Goal: Find specific page/section: Find specific page/section

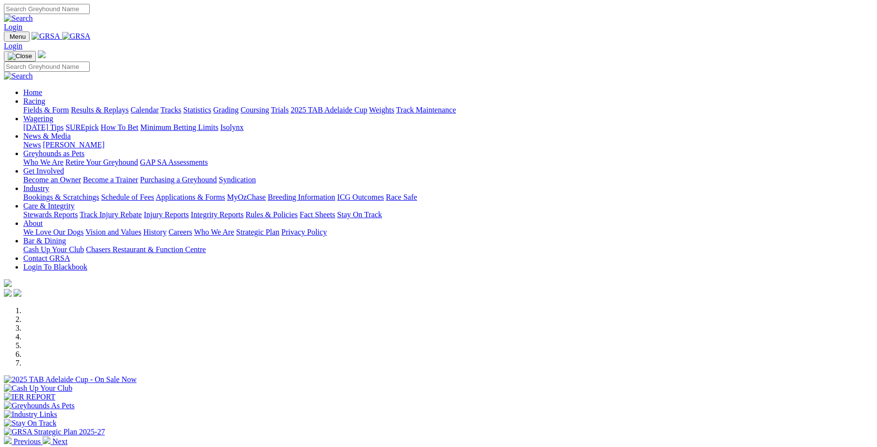
click at [288, 106] on link "Trials" at bounding box center [280, 110] width 18 height 8
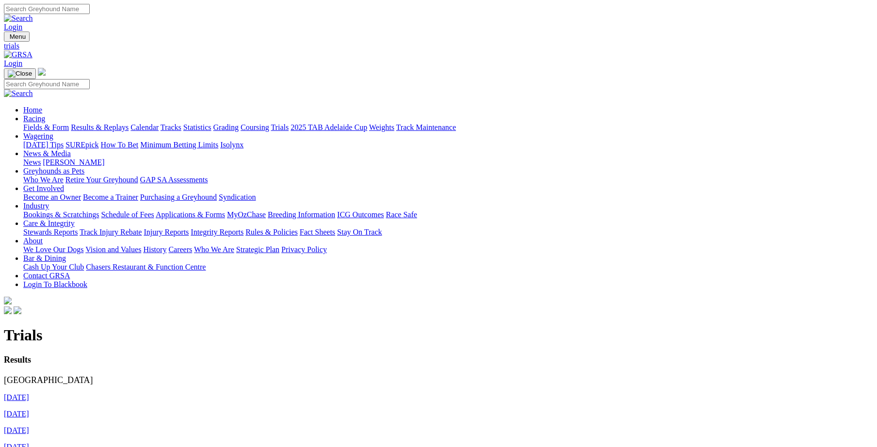
click at [29, 393] on link "24th August 2025" at bounding box center [16, 397] width 25 height 8
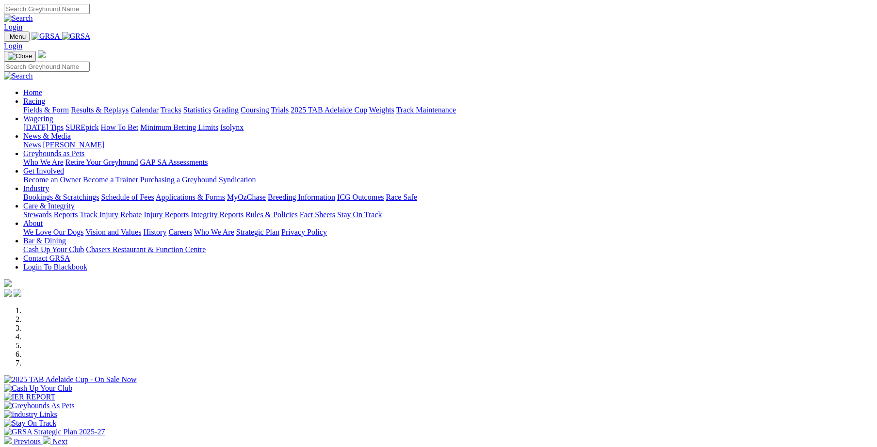
click at [288, 106] on link "Trials" at bounding box center [280, 110] width 18 height 8
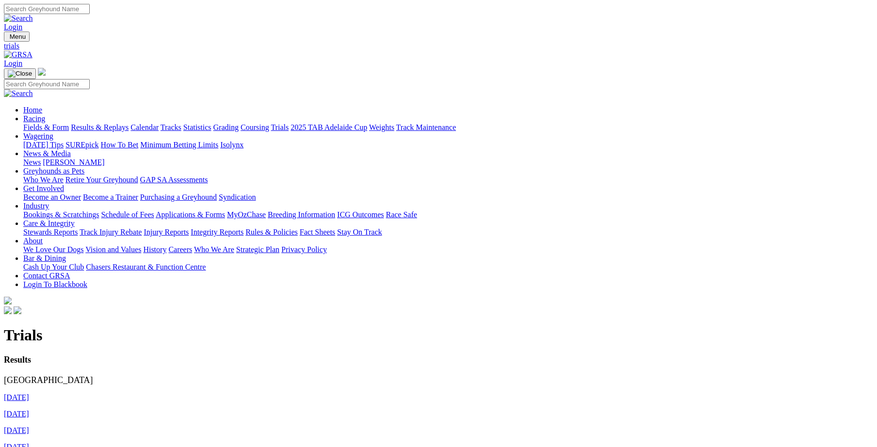
click at [29, 393] on link "24th August 2025" at bounding box center [16, 397] width 25 height 8
